Goal: Information Seeking & Learning: Learn about a topic

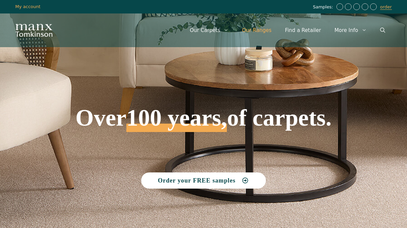
click at [260, 29] on link "Our Ranges" at bounding box center [257, 30] width 43 height 20
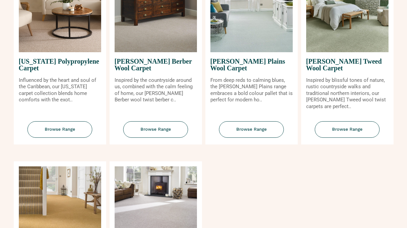
scroll to position [673, 0]
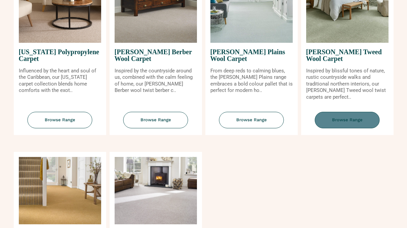
click at [363, 117] on span "Browse Range" at bounding box center [347, 120] width 65 height 16
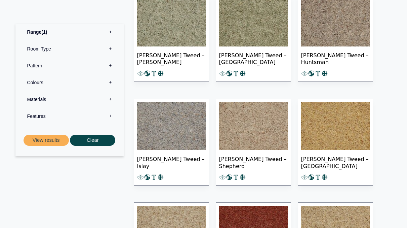
scroll to position [303, 0]
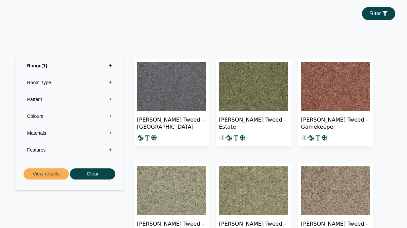
click at [174, 91] on img at bounding box center [171, 86] width 69 height 48
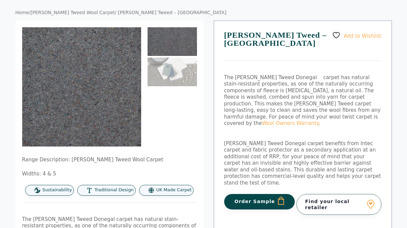
scroll to position [67, 0]
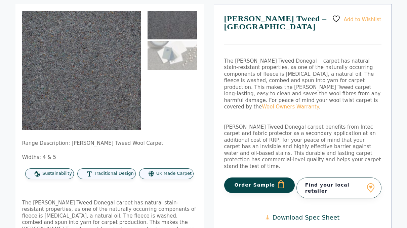
click at [315, 213] on link "Download Spec Sheet" at bounding box center [303, 217] width 74 height 8
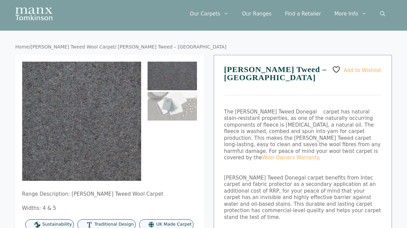
scroll to position [0, 0]
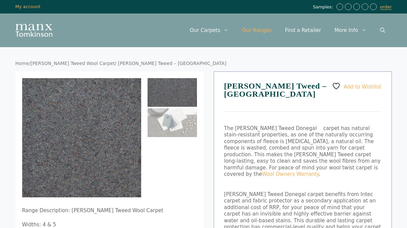
click at [260, 29] on link "Our Ranges" at bounding box center [257, 30] width 43 height 20
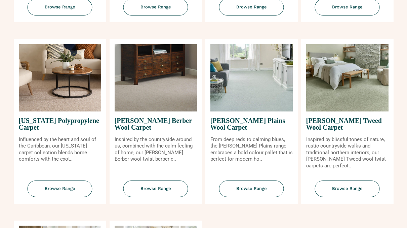
scroll to position [606, 0]
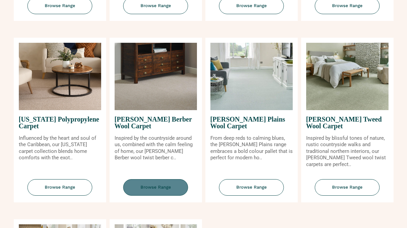
click at [147, 188] on span "Browse Range" at bounding box center [155, 187] width 65 height 16
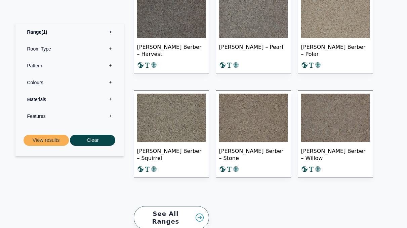
scroll to position [567, 0]
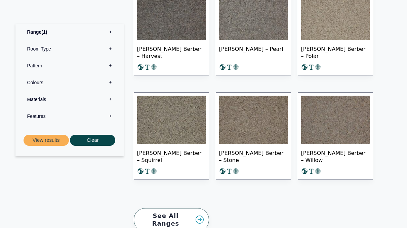
click at [182, 123] on img at bounding box center [171, 120] width 69 height 48
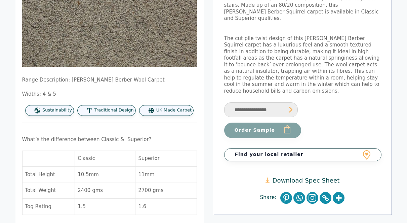
scroll to position [135, 0]
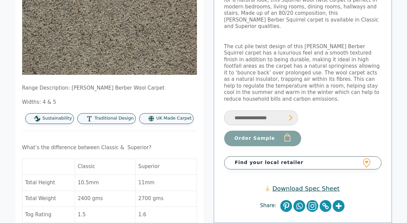
click at [319, 184] on link "Download Spec Sheet" at bounding box center [303, 188] width 74 height 8
